Goal: Check status

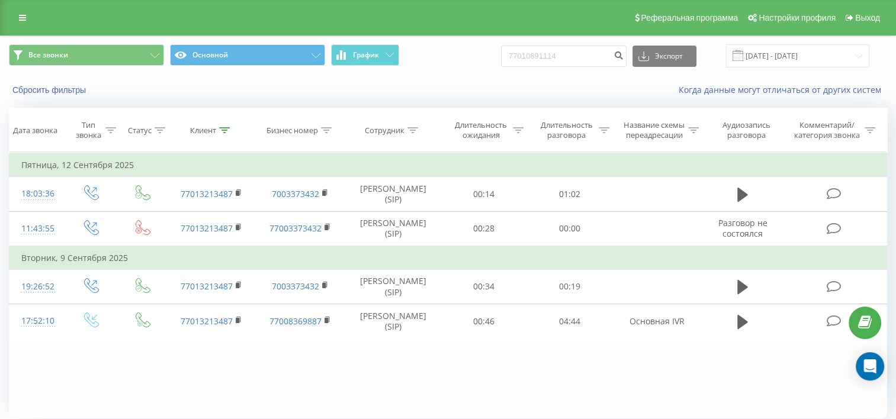
type input "77010891114"
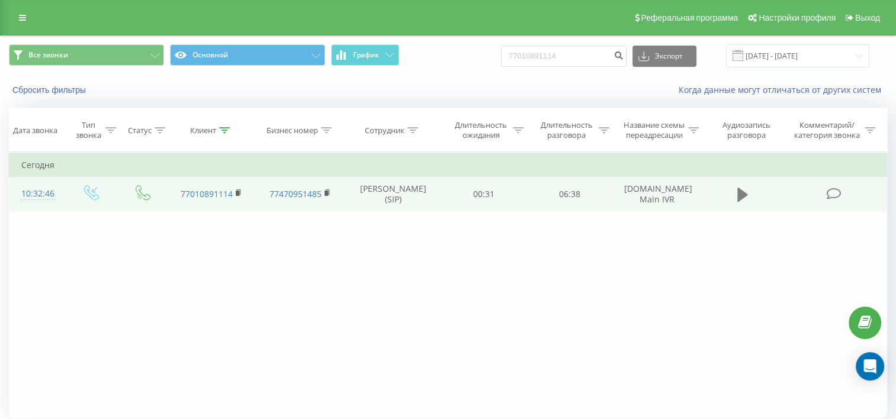
click at [742, 202] on icon at bounding box center [742, 195] width 11 height 14
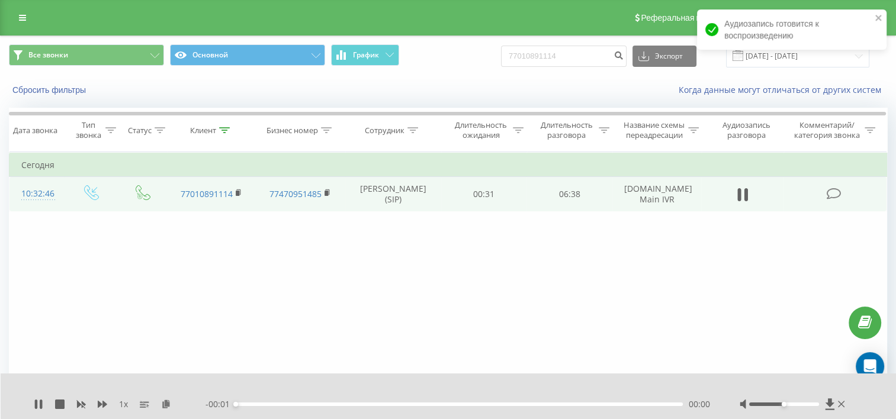
click at [239, 404] on div "00:00" at bounding box center [459, 405] width 447 height 4
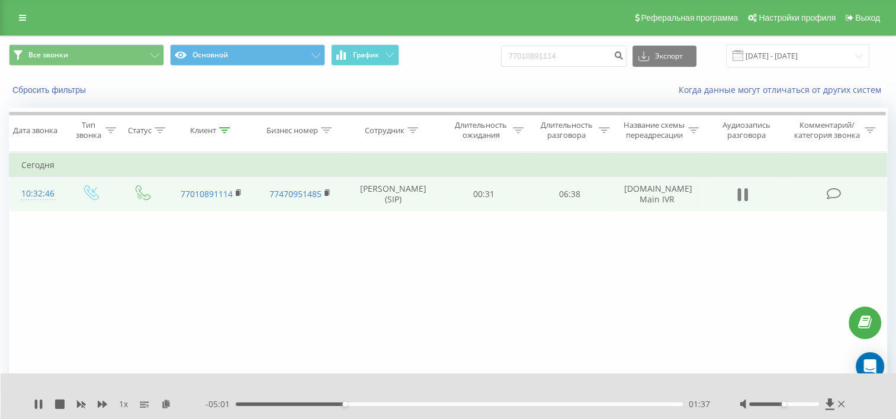
click at [741, 201] on icon at bounding box center [739, 194] width 4 height 13
